Goal: Use online tool/utility: Utilize a website feature to perform a specific function

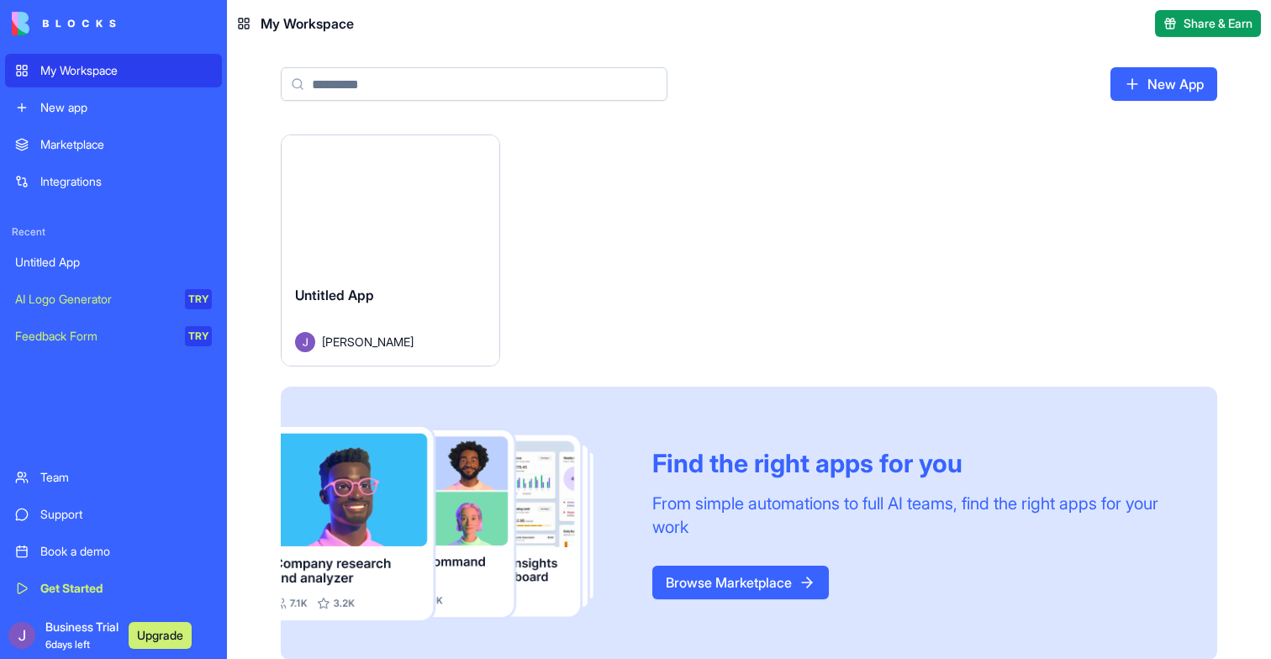
click at [343, 173] on div "Launch" at bounding box center [391, 203] width 218 height 136
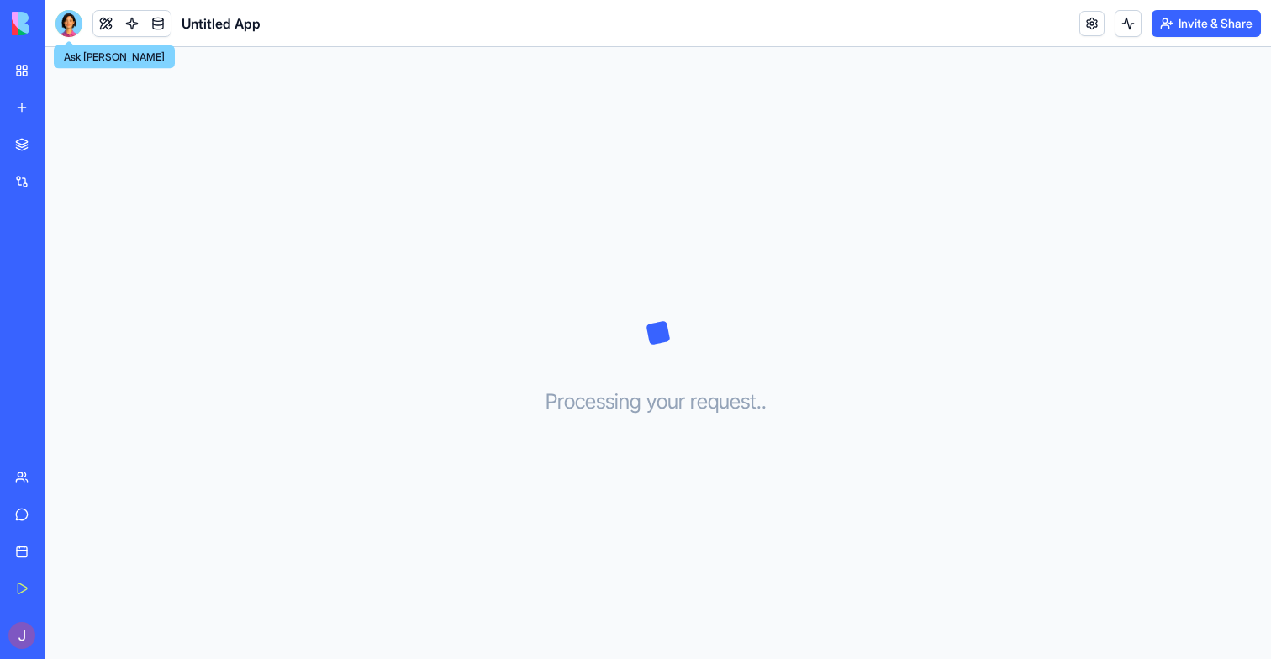
click at [72, 13] on div at bounding box center [68, 23] width 27 height 27
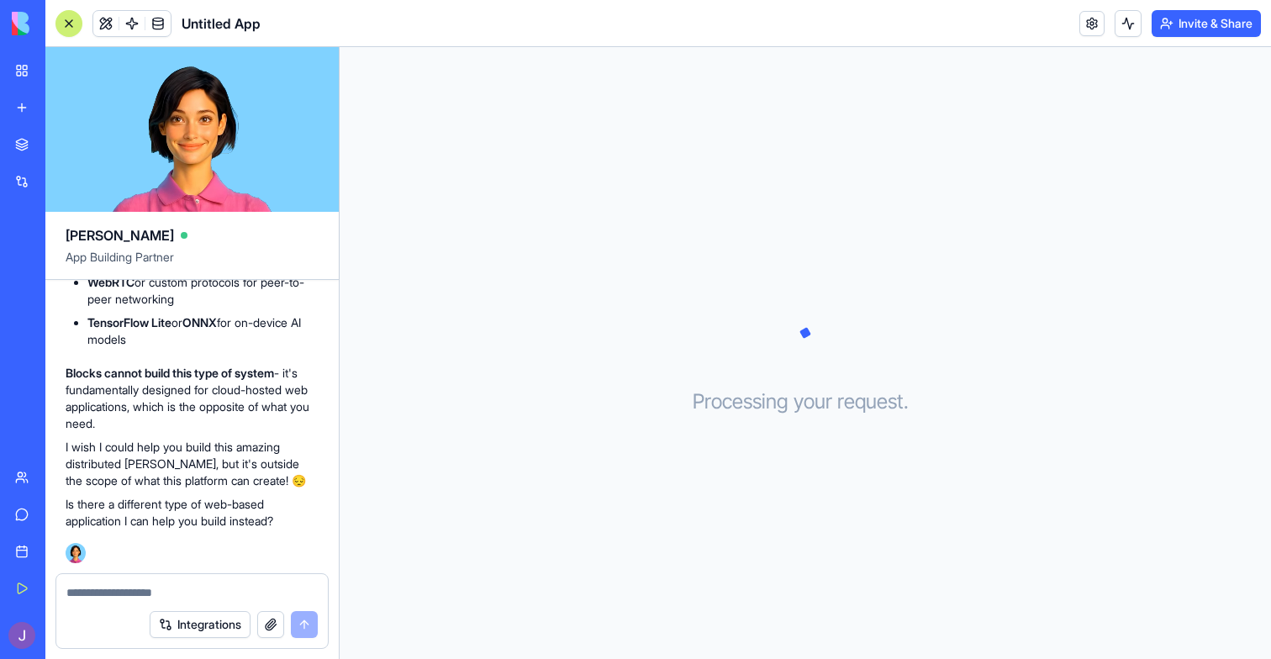
scroll to position [8312, 0]
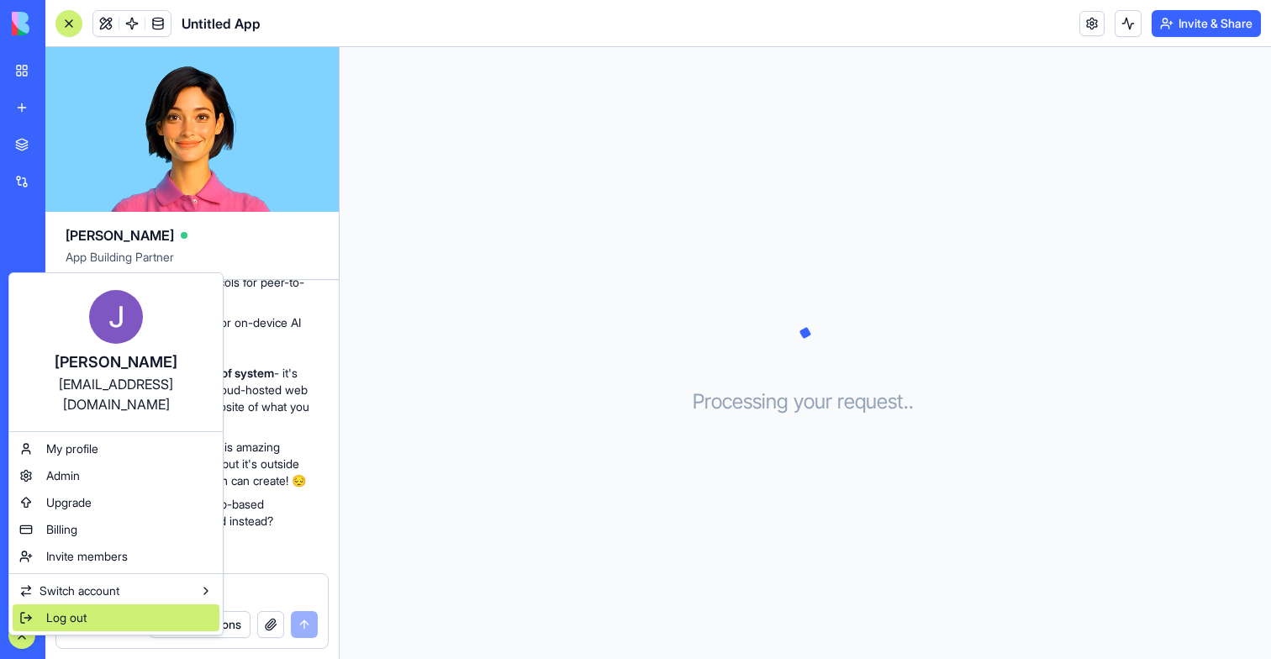
click at [55, 610] on span "Log out" at bounding box center [66, 618] width 40 height 17
